Goal: Task Accomplishment & Management: Manage account settings

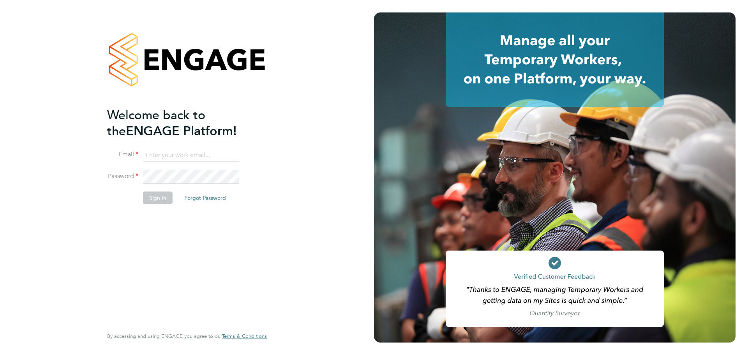
type input "kieran.trotter@randstad.co.uk"
drag, startPoint x: 161, startPoint y: 203, endPoint x: 152, endPoint y: 196, distance: 11.4
click at [158, 203] on button "Sign In" at bounding box center [158, 197] width 30 height 12
click at [152, 196] on div "Sorry, we are having problems connecting to our services." at bounding box center [187, 177] width 374 height 355
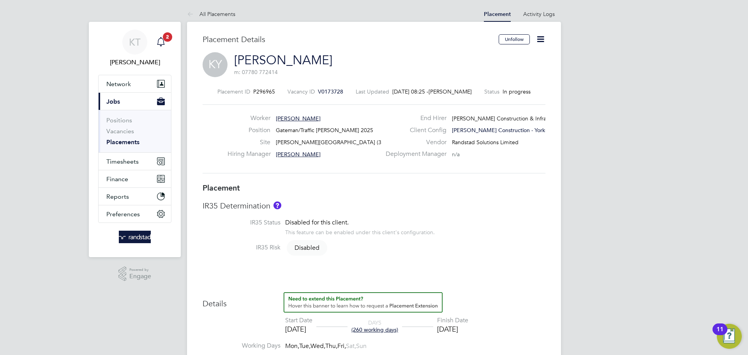
click at [170, 42] on app-nav-user-info "KT [PERSON_NAME] Notifications 2" at bounding box center [134, 48] width 73 height 53
click at [163, 40] on app-badge "2" at bounding box center [167, 36] width 9 height 7
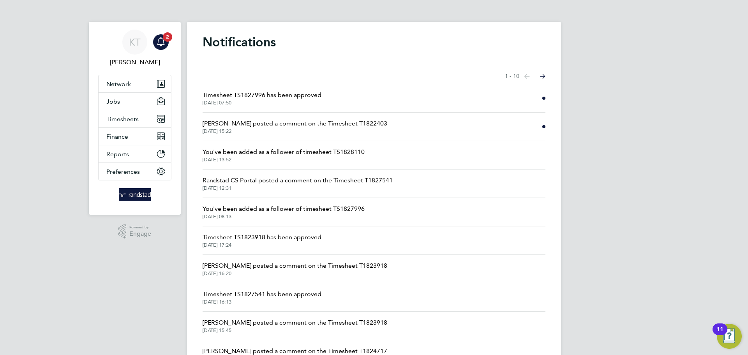
click at [338, 103] on li "Timesheet TS1827996 has been approved [DATE] 07:50" at bounding box center [374, 98] width 343 height 28
click at [295, 98] on span "Timesheet TS1827996 has been approved" at bounding box center [262, 94] width 119 height 9
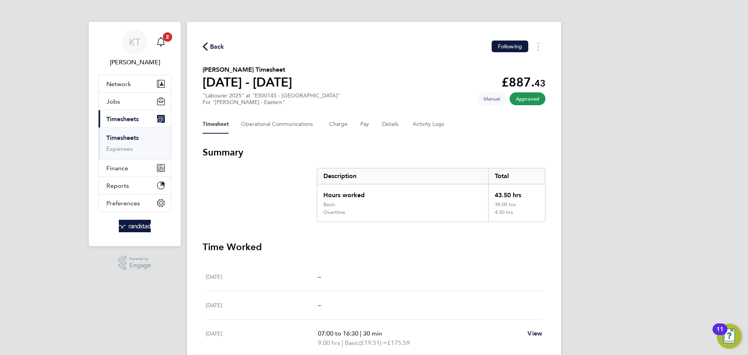
click at [210, 44] on span "Back" at bounding box center [214, 45] width 22 height 7
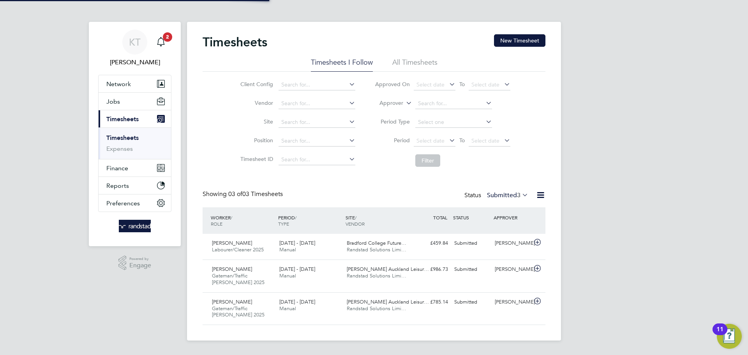
scroll to position [26, 68]
click at [650, 244] on div "KT [PERSON_NAME] Notifications 2 Applications: Network Team Members Businesses …" at bounding box center [374, 176] width 748 height 353
click at [127, 118] on span "Timesheets" at bounding box center [122, 118] width 32 height 7
click at [529, 39] on button "New Timesheet" at bounding box center [519, 40] width 51 height 12
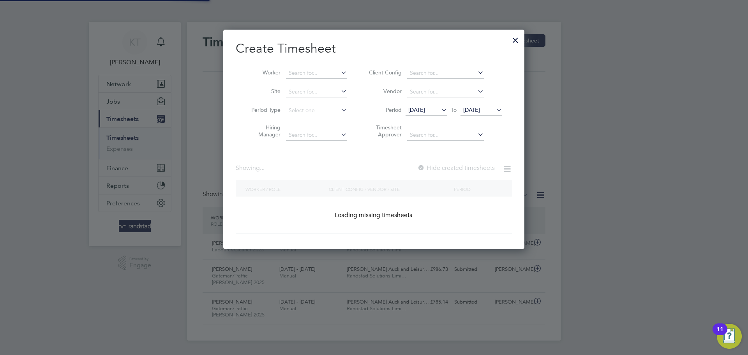
scroll to position [220, 302]
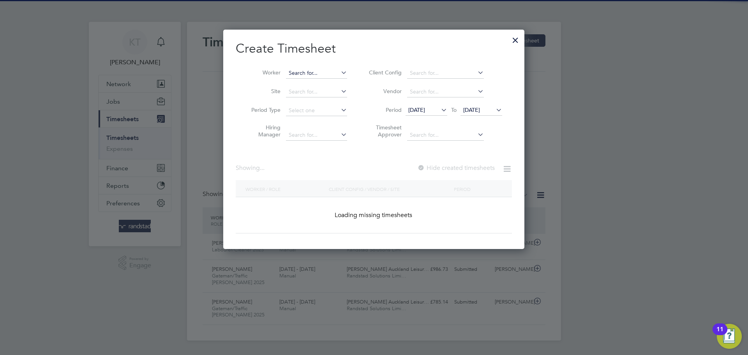
click at [296, 69] on input at bounding box center [316, 73] width 61 height 11
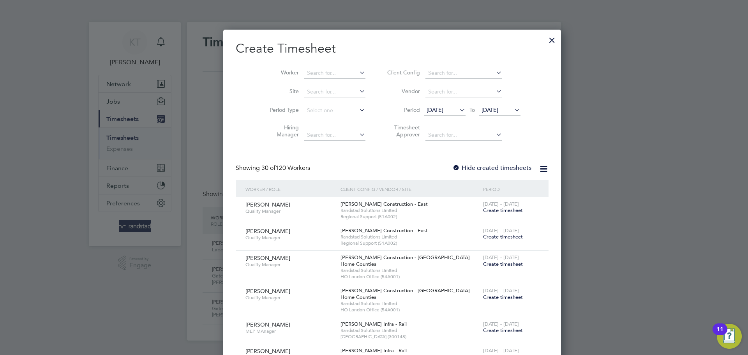
scroll to position [1656, 302]
click at [302, 84] on b "[PERSON_NAME]" at bounding box center [311, 83] width 45 height 7
type input "[PERSON_NAME]"
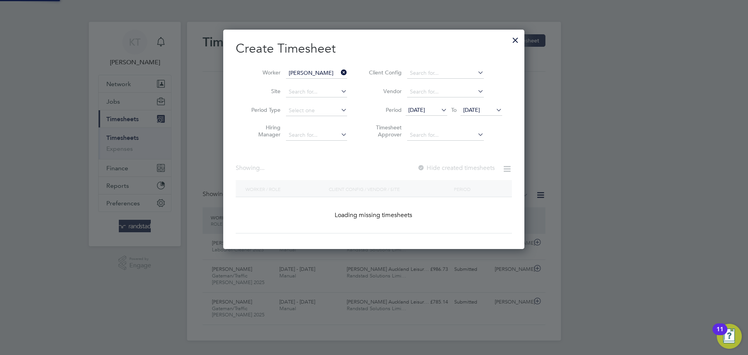
scroll to position [220, 302]
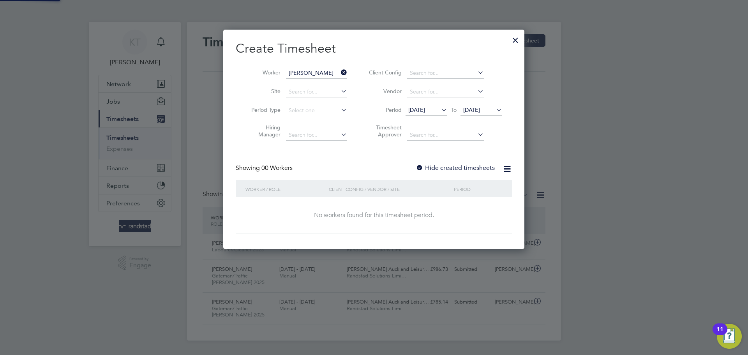
click at [474, 108] on span "[DATE]" at bounding box center [471, 109] width 17 height 7
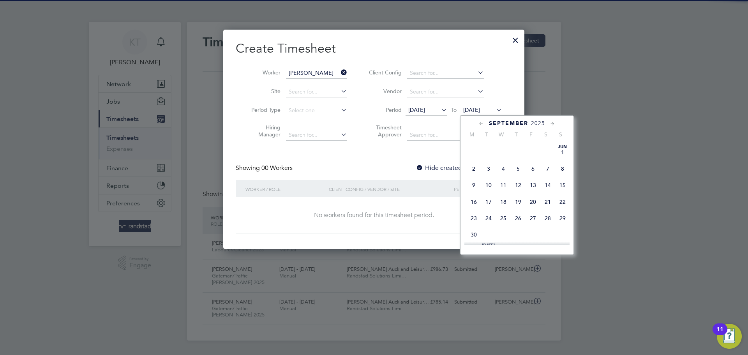
scroll to position [277, 0]
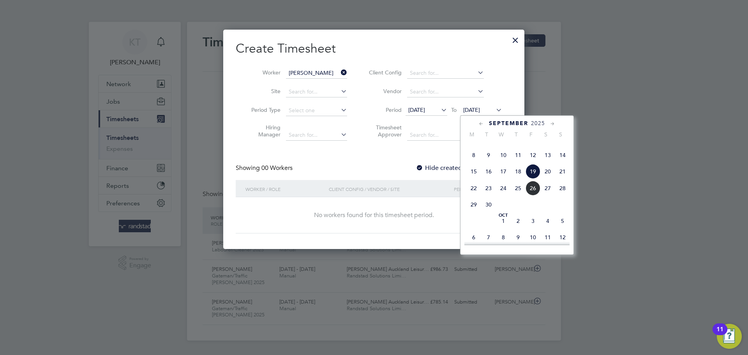
click at [528, 196] on span "26" at bounding box center [533, 188] width 15 height 15
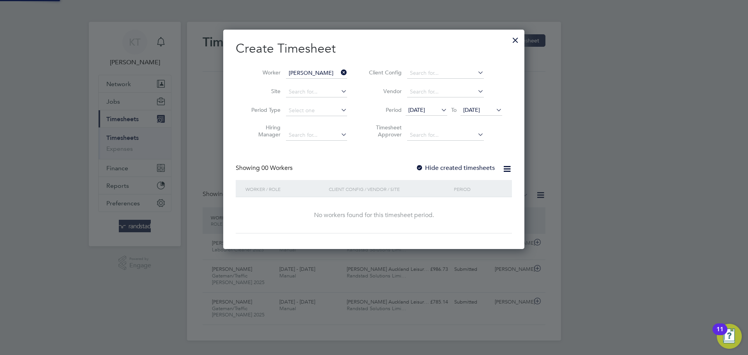
scroll to position [220, 302]
click at [452, 165] on label "Hide created timesheets" at bounding box center [455, 168] width 79 height 8
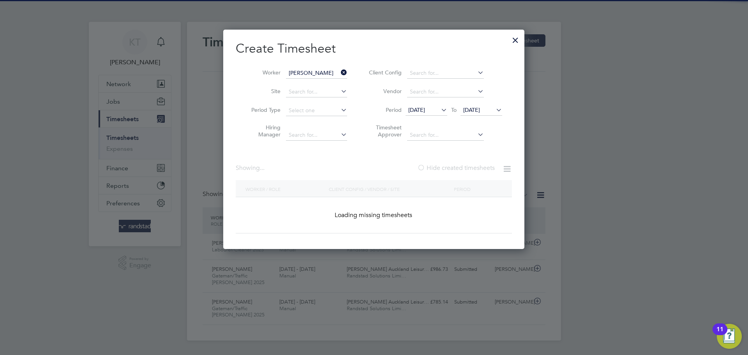
scroll to position [4, 4]
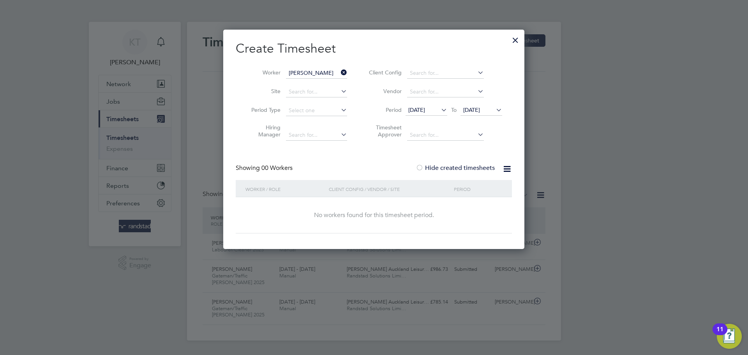
drag, startPoint x: 474, startPoint y: 109, endPoint x: 482, endPoint y: 111, distance: 8.5
click at [477, 110] on span "[DATE]" at bounding box center [471, 109] width 17 height 7
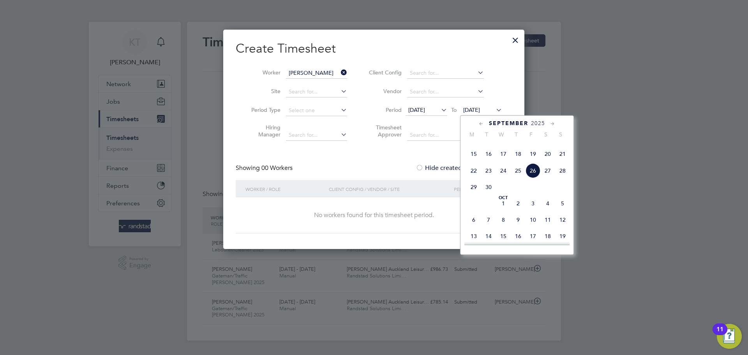
click at [533, 178] on span "26" at bounding box center [533, 170] width 15 height 15
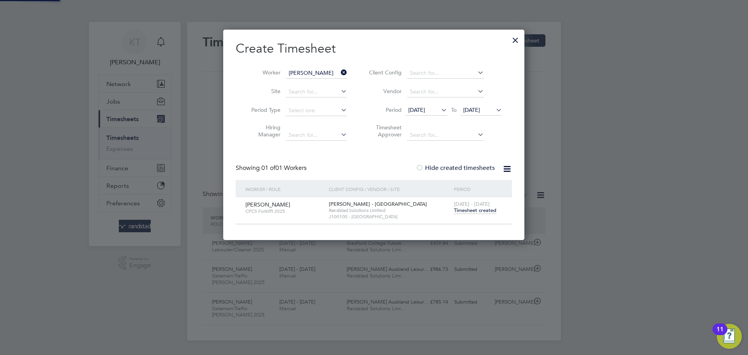
scroll to position [210, 302]
click at [485, 211] on span "Timesheet created" at bounding box center [475, 210] width 42 height 7
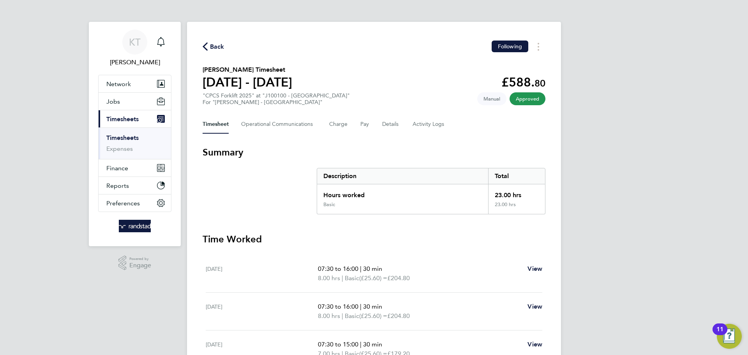
click at [212, 47] on span "Back" at bounding box center [217, 46] width 14 height 9
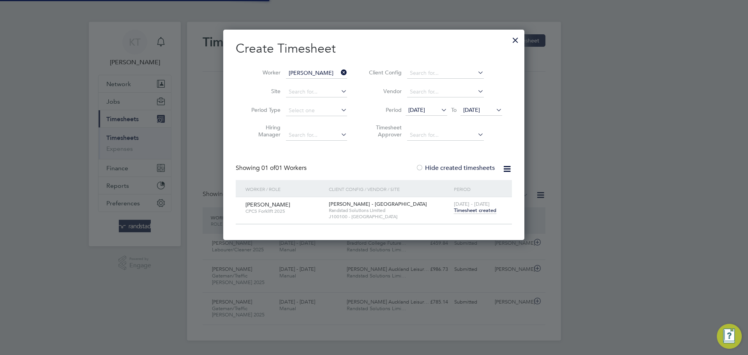
scroll to position [20, 68]
click at [339, 73] on icon at bounding box center [339, 72] width 0 height 11
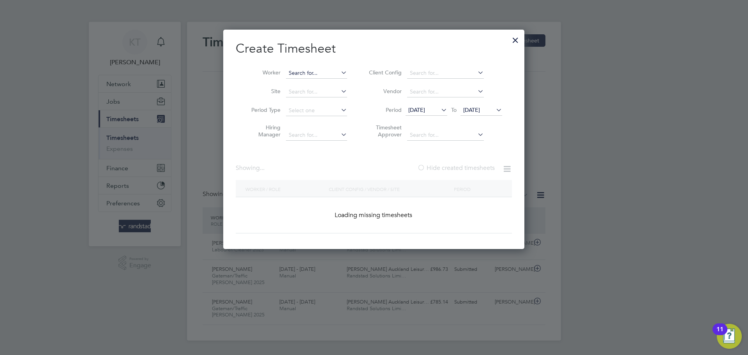
click at [323, 71] on input at bounding box center [316, 73] width 61 height 11
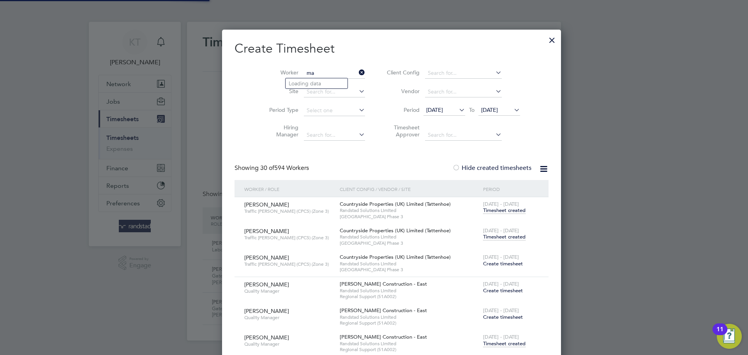
scroll to position [2651, 304]
click at [321, 80] on li "[PERSON_NAME] Geld ard" at bounding box center [323, 83] width 74 height 11
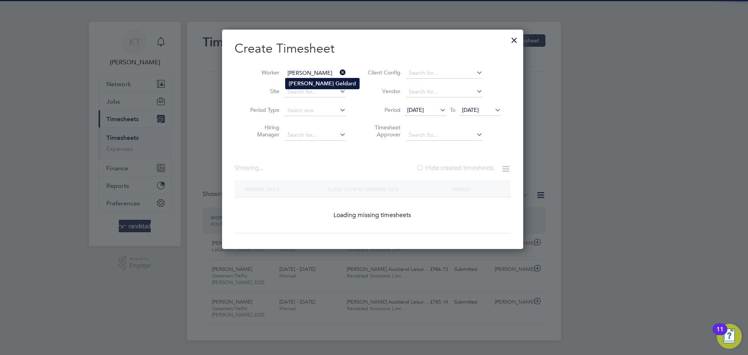
type input "[PERSON_NAME]"
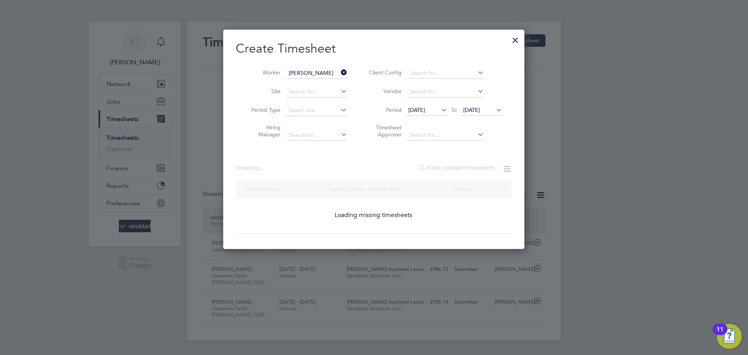
scroll to position [283, 302]
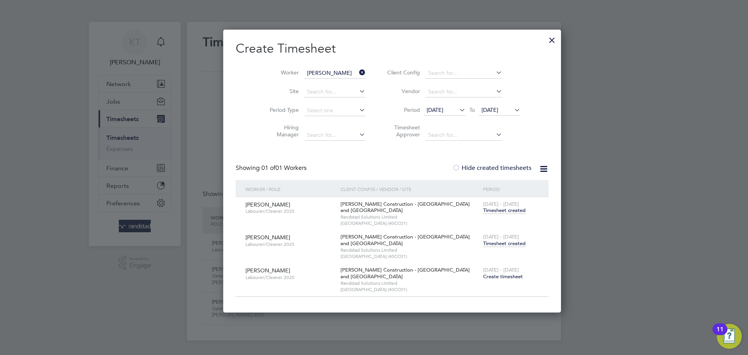
click at [483, 244] on span "Timesheet created" at bounding box center [504, 243] width 42 height 7
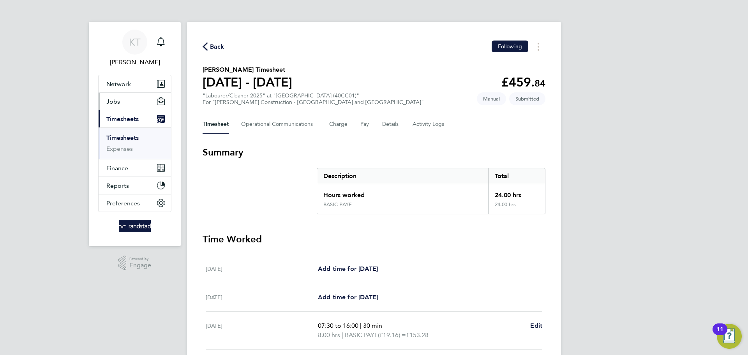
click at [120, 96] on button "Jobs" at bounding box center [135, 101] width 72 height 17
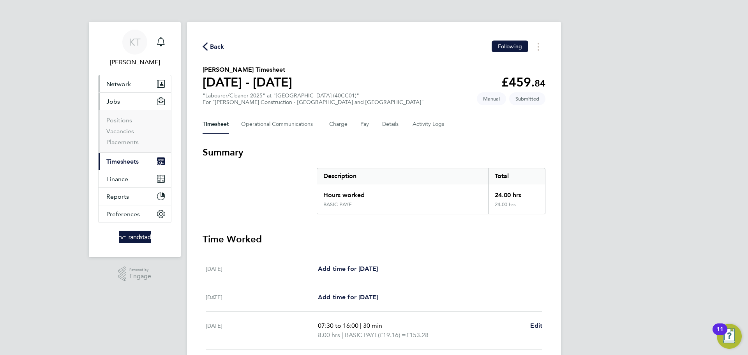
click at [117, 85] on span "Network" at bounding box center [118, 83] width 25 height 7
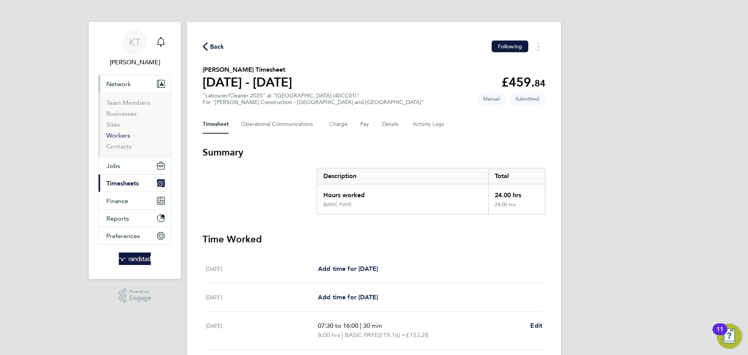
click at [118, 139] on li "Workers" at bounding box center [135, 137] width 58 height 11
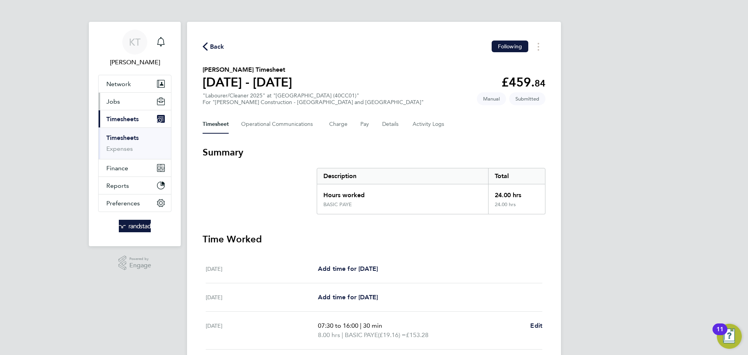
click at [115, 107] on button "Jobs" at bounding box center [135, 101] width 72 height 17
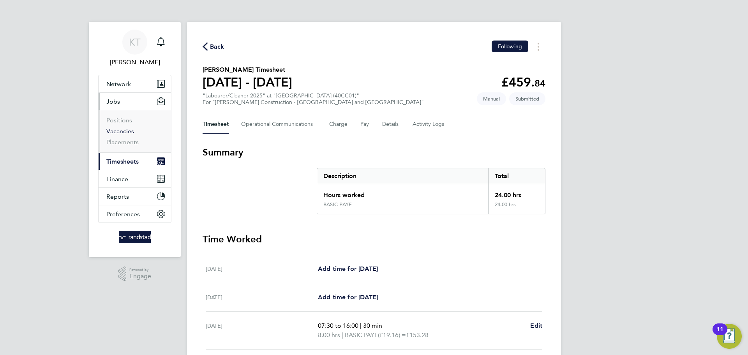
click at [116, 131] on link "Vacancies" at bounding box center [120, 130] width 28 height 7
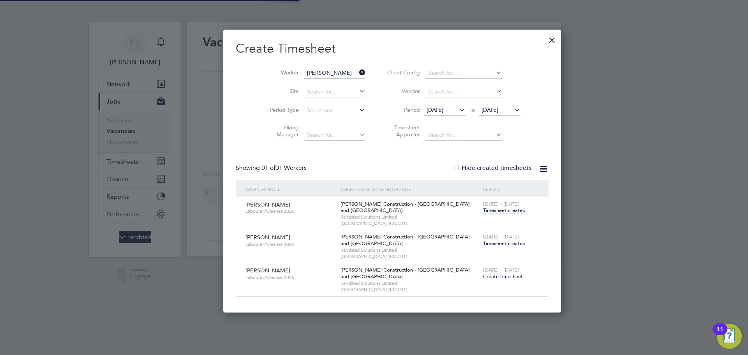
scroll to position [283, 302]
click at [545, 38] on div at bounding box center [552, 38] width 14 height 14
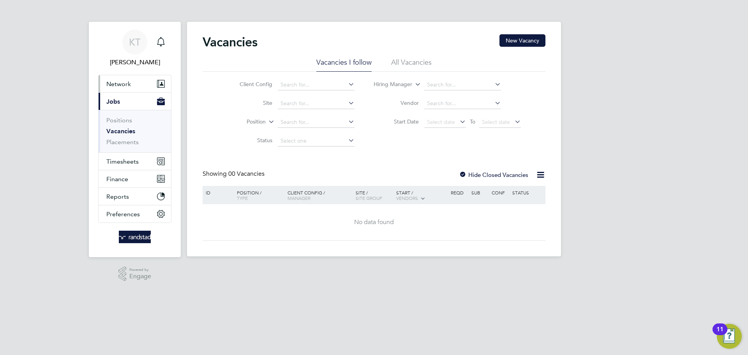
click at [134, 78] on button "Network" at bounding box center [135, 83] width 72 height 17
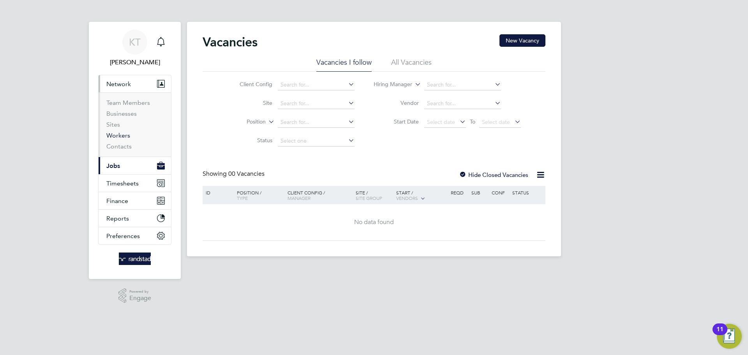
drag, startPoint x: 117, startPoint y: 130, endPoint x: 116, endPoint y: 134, distance: 4.7
click at [117, 130] on li "Sites" at bounding box center [135, 126] width 58 height 11
click at [116, 134] on link "Workers" at bounding box center [118, 135] width 24 height 7
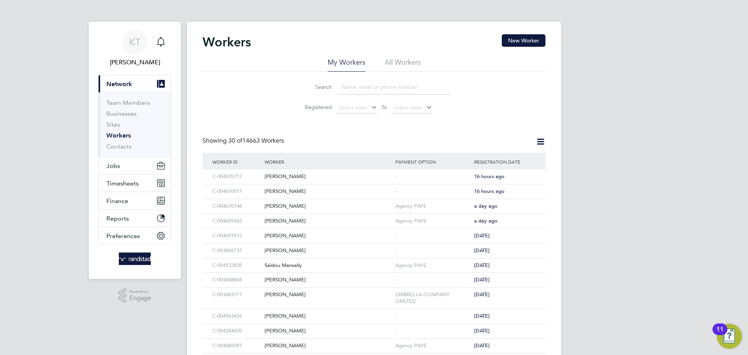
click at [378, 92] on input at bounding box center [394, 86] width 114 height 15
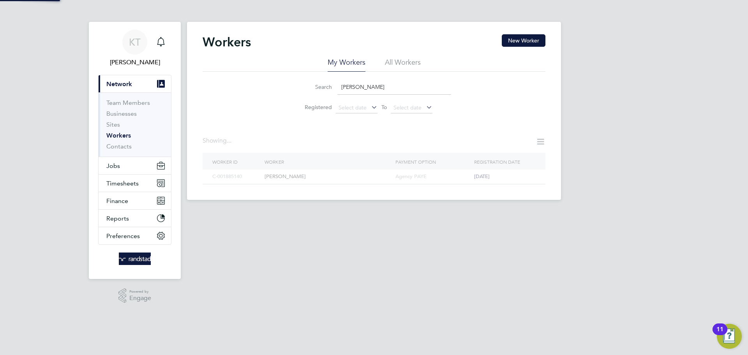
type input "[PERSON_NAME]"
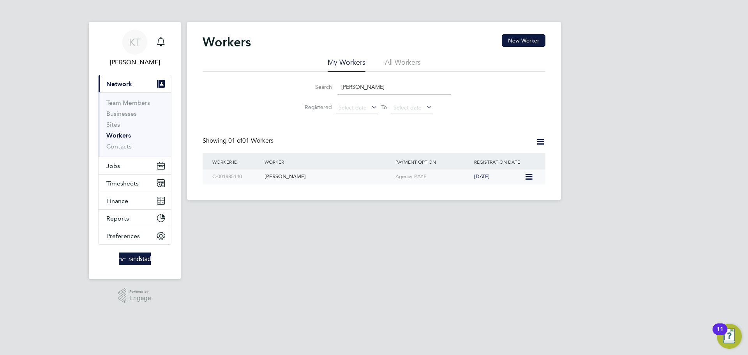
click at [482, 178] on span "[DATE]" at bounding box center [482, 176] width 16 height 7
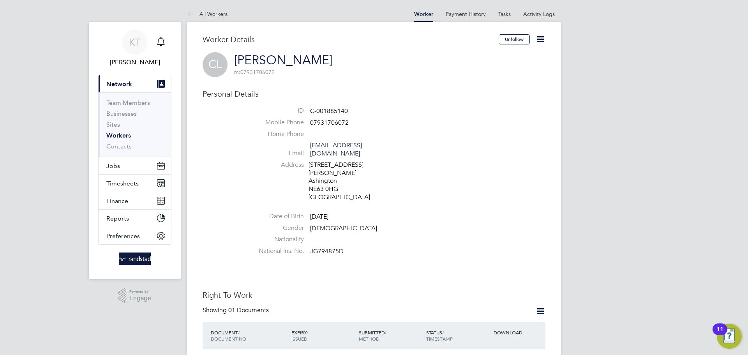
click at [543, 39] on icon at bounding box center [541, 39] width 10 height 10
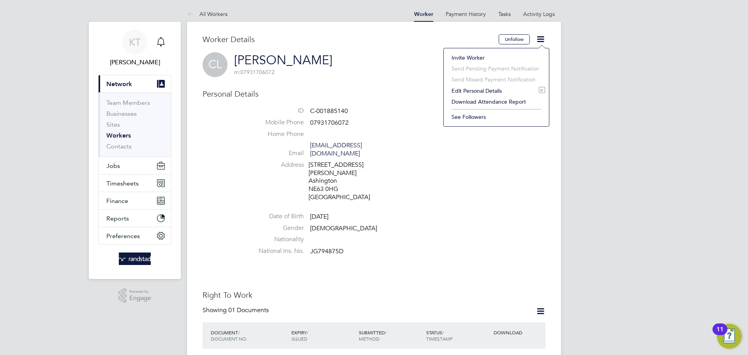
drag, startPoint x: 498, startPoint y: 170, endPoint x: 510, endPoint y: 174, distance: 13.6
click at [498, 172] on li "Address 4 Milburn Road Ashington Ashington NE63 0HG United Kingdom" at bounding box center [397, 182] width 296 height 42
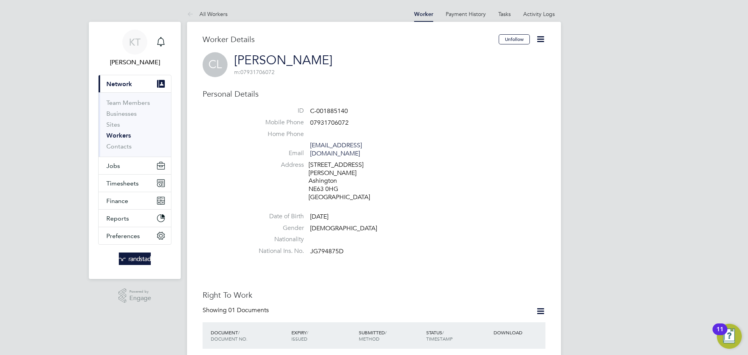
drag, startPoint x: 540, startPoint y: 39, endPoint x: 539, endPoint y: 44, distance: 4.8
click at [540, 39] on icon at bounding box center [541, 39] width 10 height 10
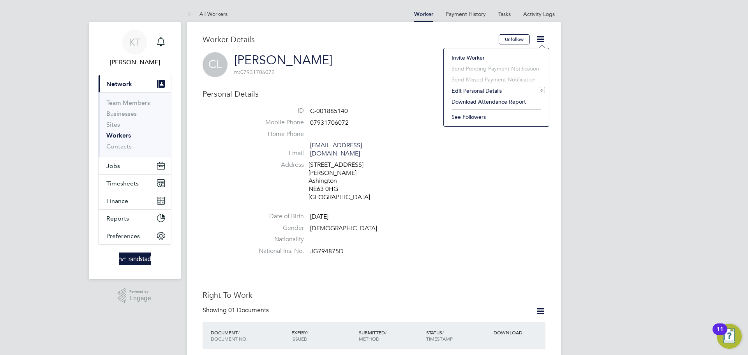
click at [473, 90] on li "Edit Personal Details e" at bounding box center [496, 90] width 97 height 11
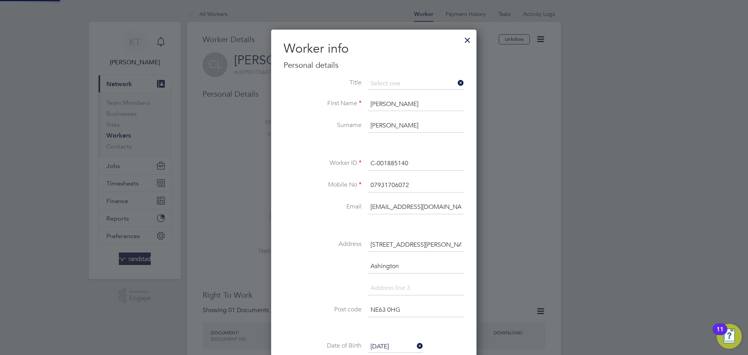
scroll to position [462, 206]
click at [393, 207] on input "craiglonggg@outlook.com" at bounding box center [416, 207] width 96 height 14
paste input "staff"
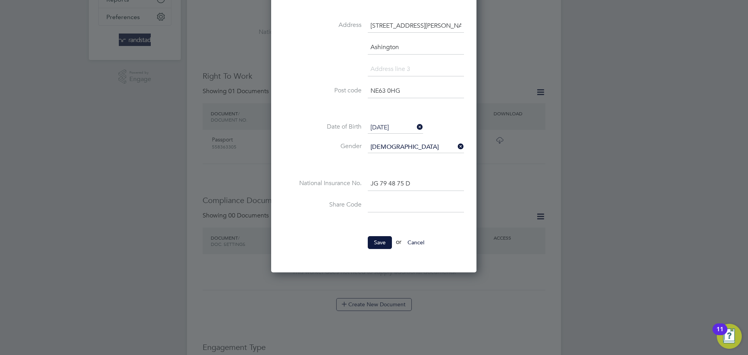
scroll to position [298, 0]
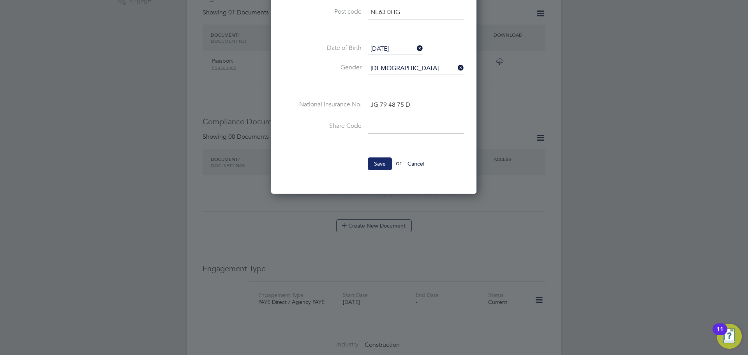
type input "craiglongstaff@outlook.com"
click at [382, 164] on button "Save" at bounding box center [380, 163] width 24 height 12
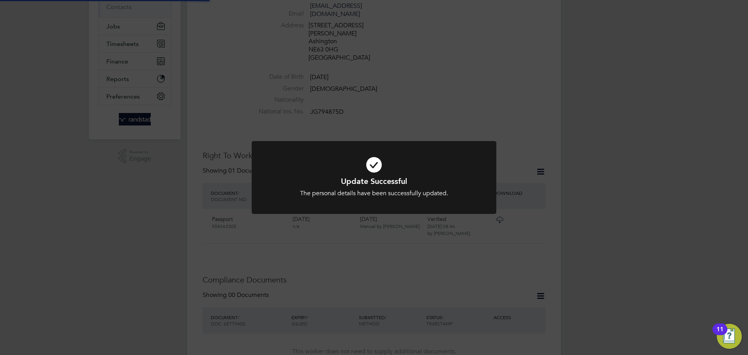
scroll to position [0, 0]
